Goal: Information Seeking & Learning: Learn about a topic

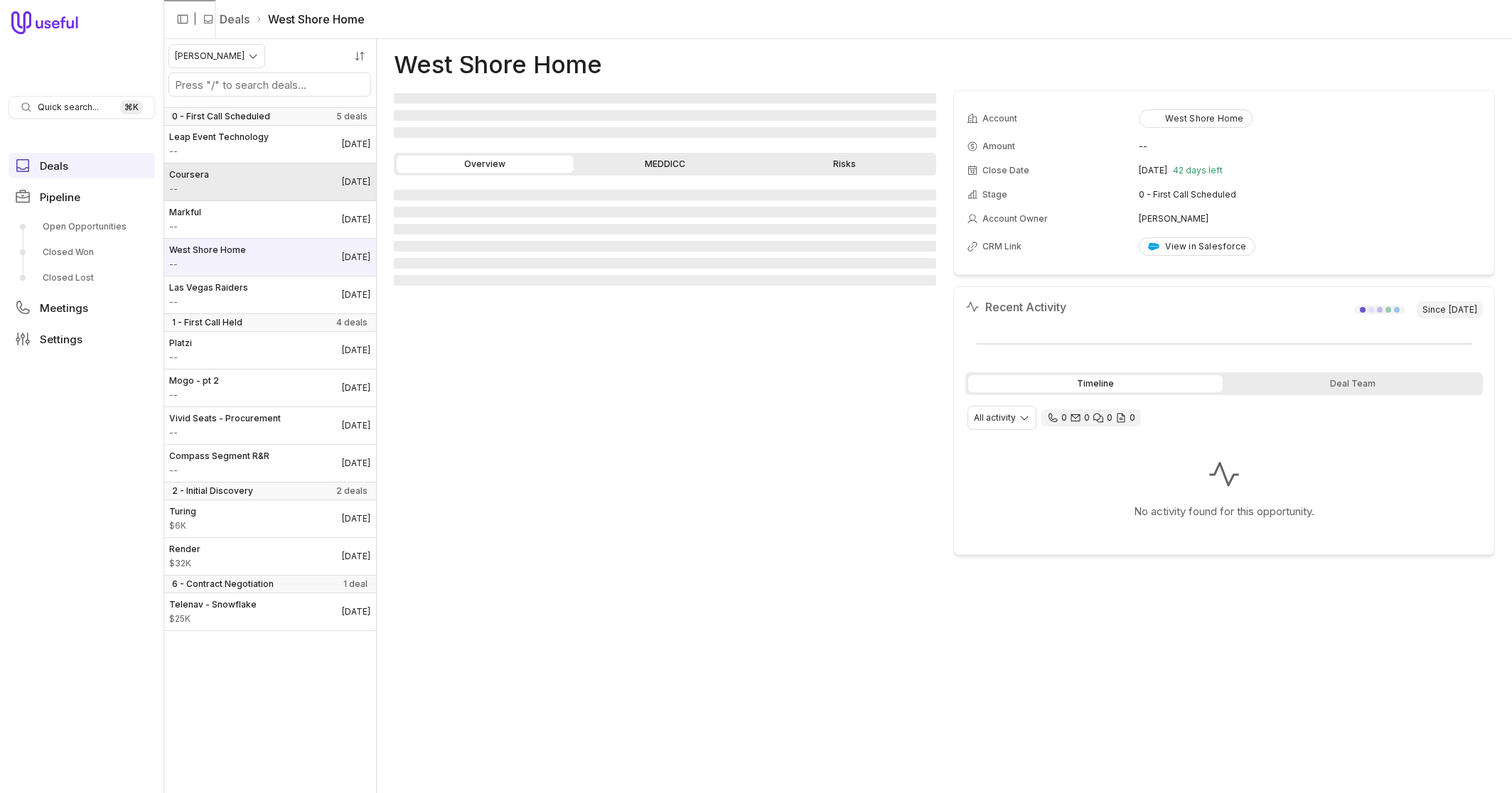
click at [285, 184] on link "Coursera -- [DATE]" at bounding box center [270, 182] width 213 height 37
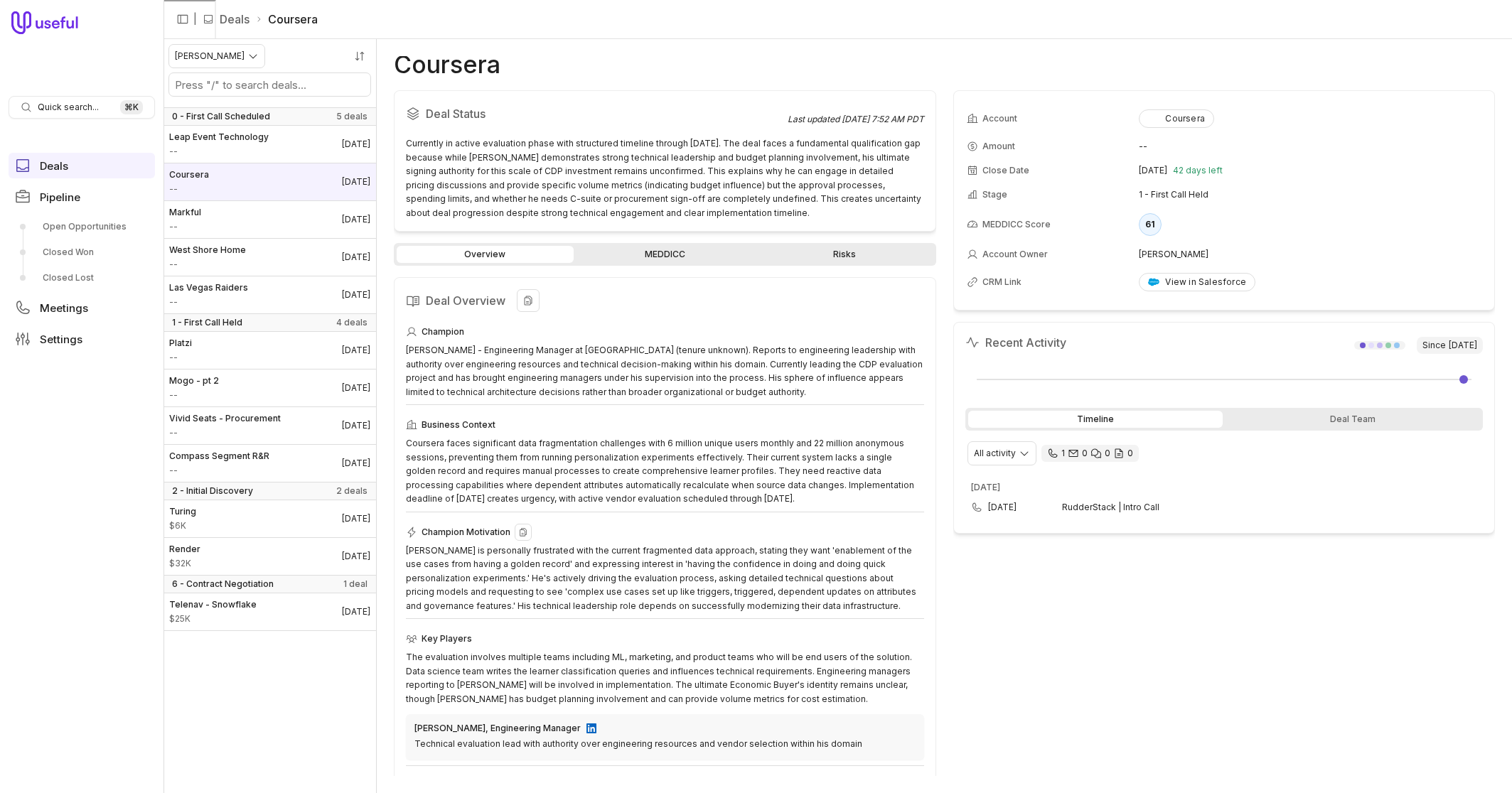
drag, startPoint x: 796, startPoint y: 609, endPoint x: 773, endPoint y: 605, distance: 23.3
click at [773, 605] on div "[PERSON_NAME] is personally frustrated with the current fragmented data approac…" at bounding box center [665, 578] width 518 height 70
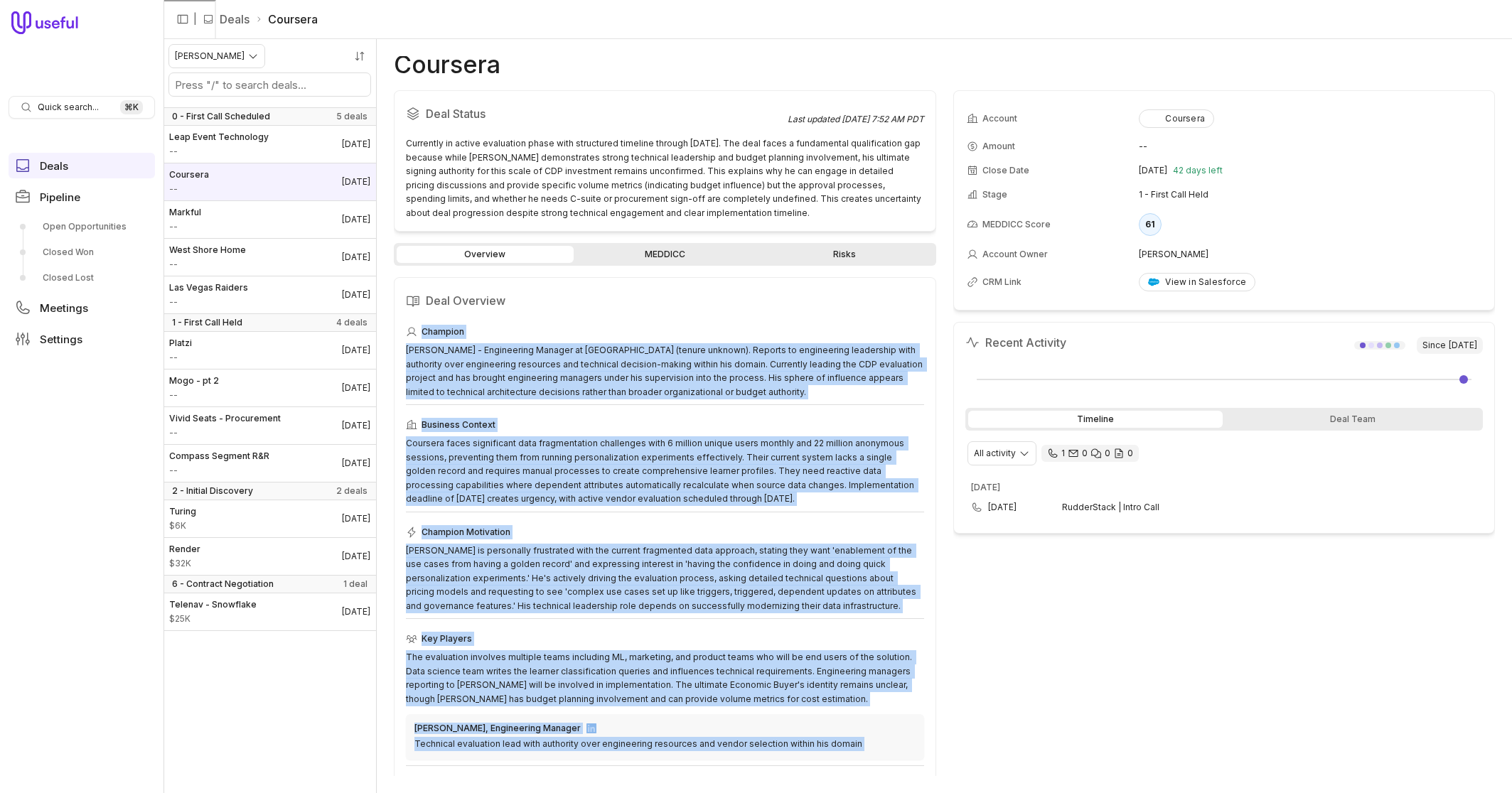
drag, startPoint x: 778, startPoint y: 754, endPoint x: 390, endPoint y: 330, distance: 574.7
click at [390, 328] on div "Coursera Deal Status Last updated [DATE] 7:52 AM PDT Currently in active evalua…" at bounding box center [945, 416] width 1136 height 754
copy div "Champion [PERSON_NAME] - Engineering Manager at Coursera (tenure unknown). Repo…"
click at [679, 262] on link "MEDDICC" at bounding box center [665, 254] width 177 height 17
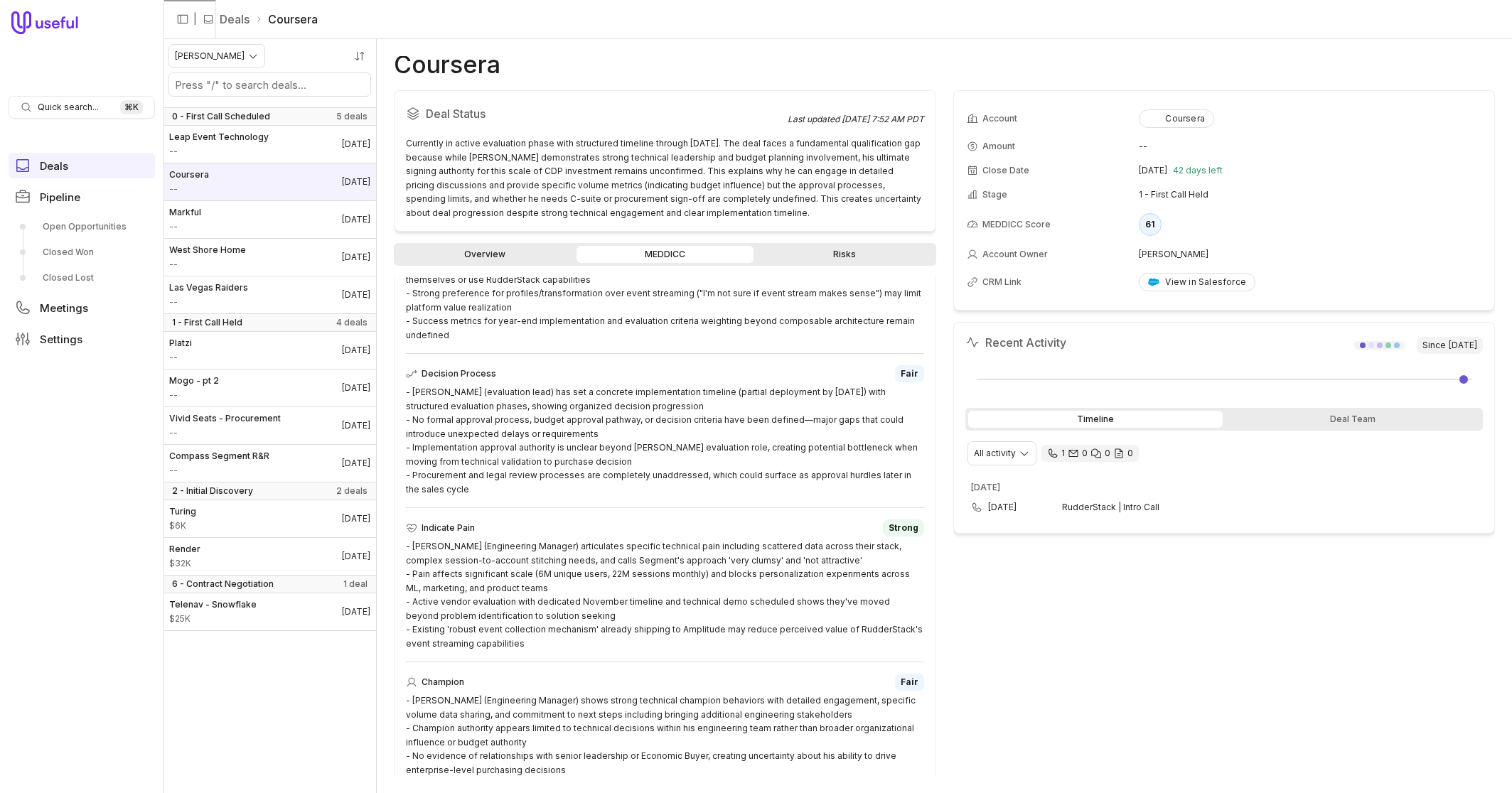
scroll to position [535, 0]
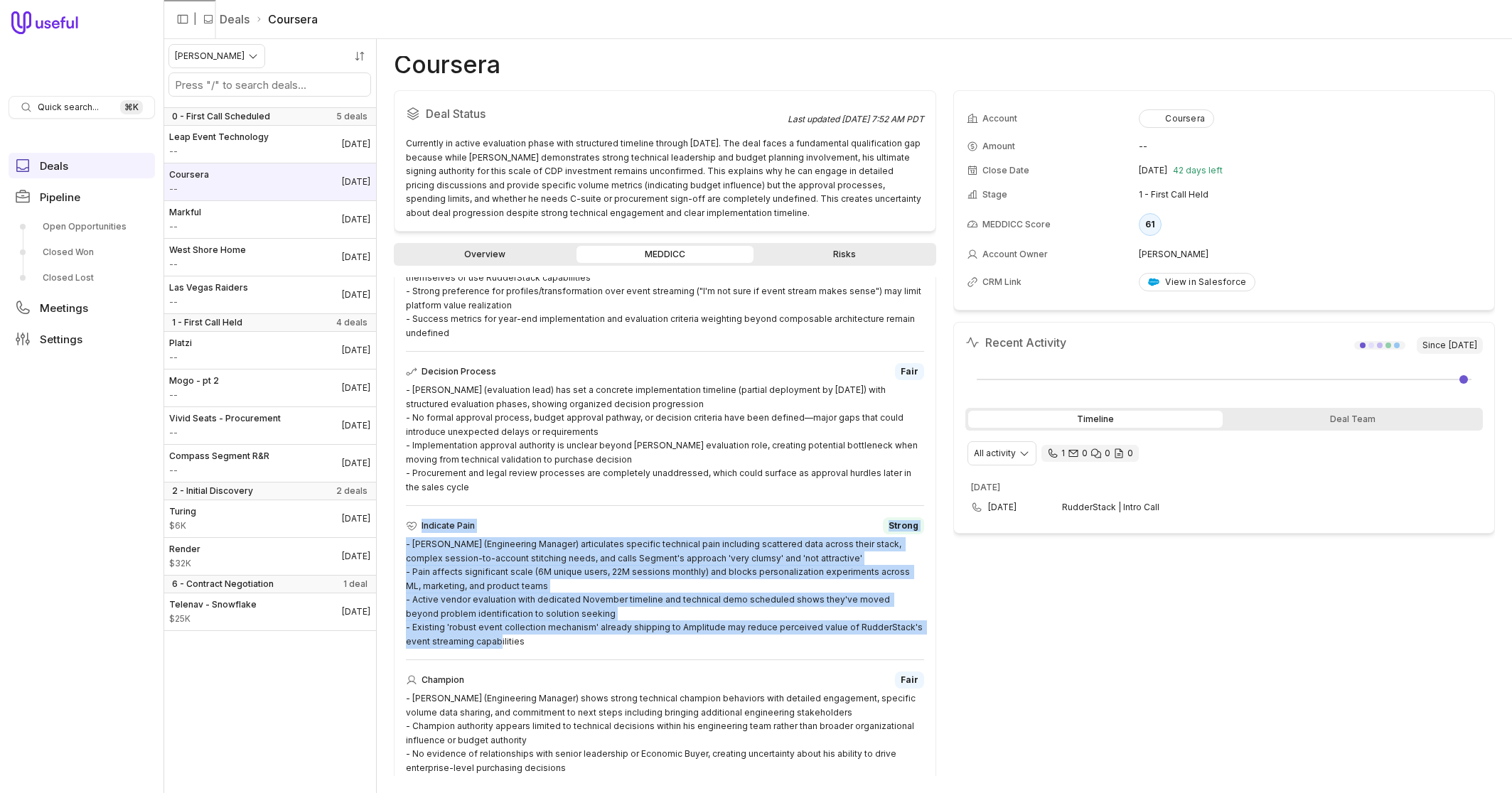
drag, startPoint x: 578, startPoint y: 639, endPoint x: 395, endPoint y: 531, distance: 212.5
click at [395, 531] on div "MEDDICC Summary Metrics Fair - [PERSON_NAME] (Technical Lead) provided strong v…" at bounding box center [665, 411] width 542 height 1114
copy div "Indicate Pain [PERSON_NAME] (Engineering Manager) articulates specific technica…"
